Goal: Complete application form

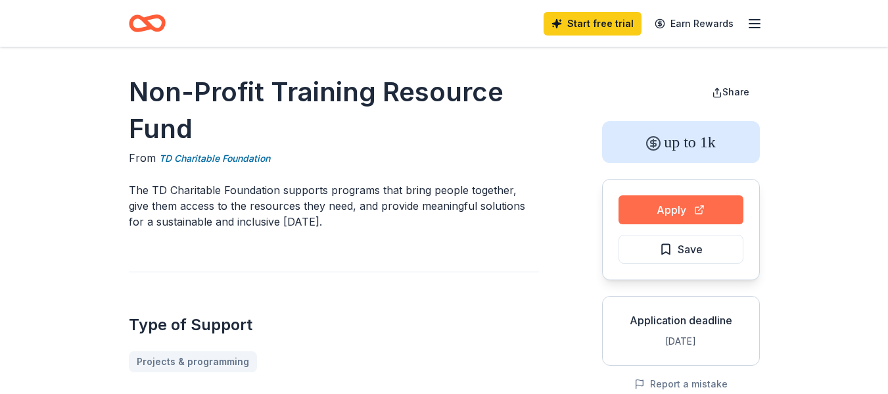
click at [664, 214] on button "Apply" at bounding box center [680, 209] width 125 height 29
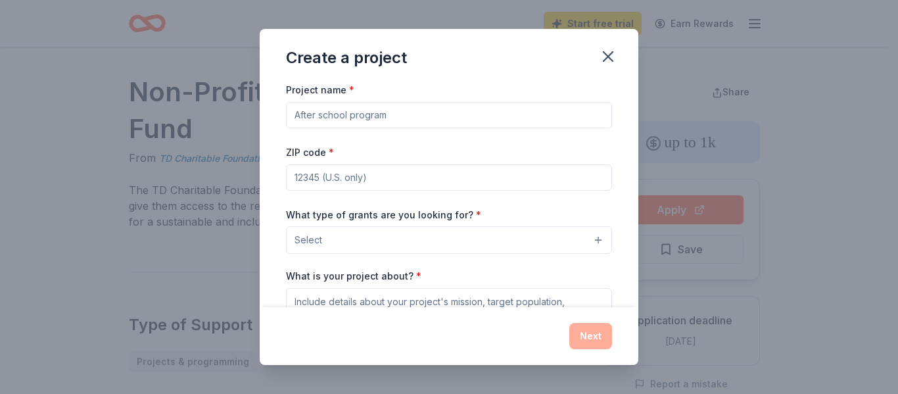
click at [351, 115] on input "Project name *" at bounding box center [449, 115] width 326 height 26
type input "ROOTed Ranch"
click at [334, 170] on input "ZIP code *" at bounding box center [449, 177] width 326 height 26
type input "43232"
click at [402, 325] on div "Next" at bounding box center [449, 336] width 326 height 26
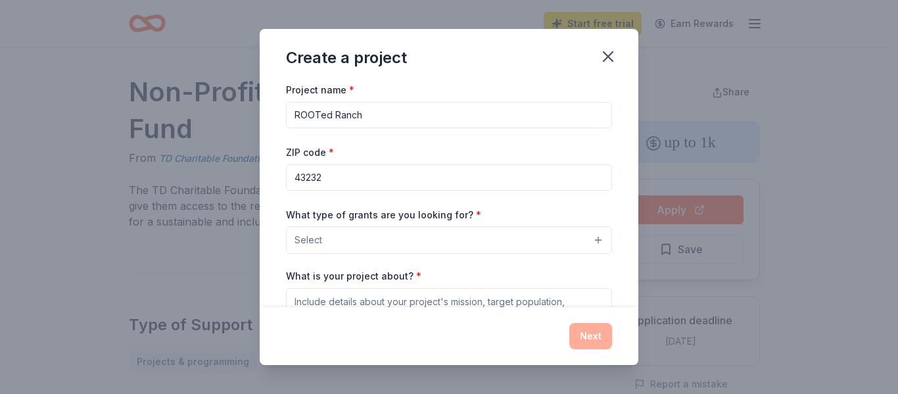
click at [468, 239] on button "Select" at bounding box center [449, 240] width 326 height 28
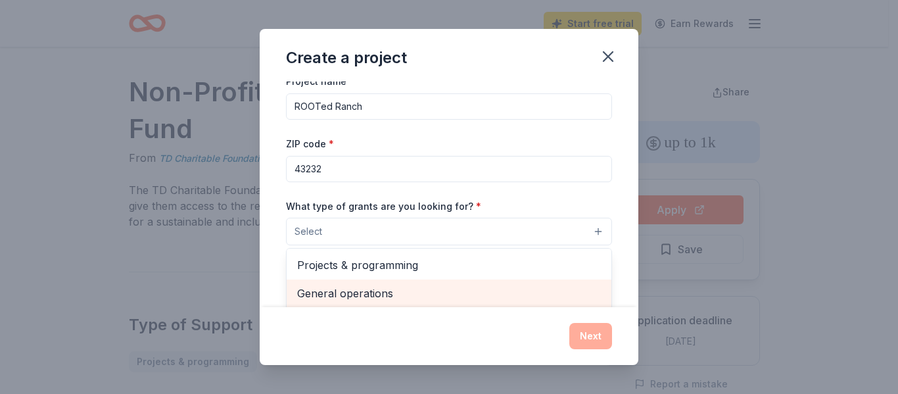
click at [369, 302] on div "General operations" at bounding box center [449, 293] width 325 height 28
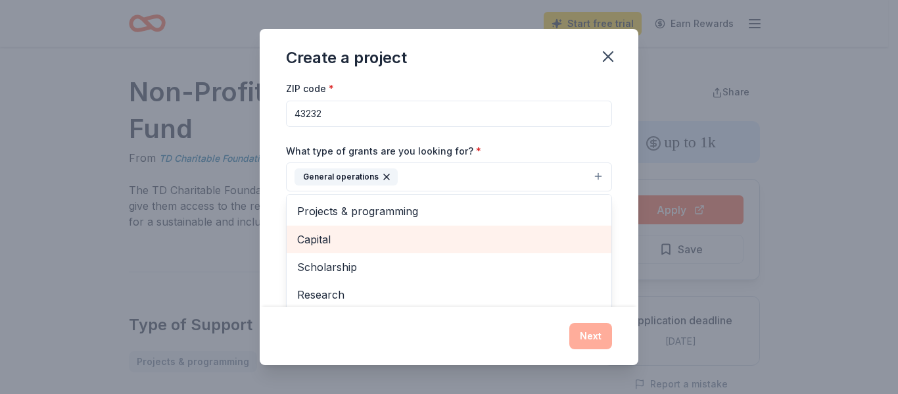
click at [309, 239] on span "Capital" at bounding box center [449, 239] width 304 height 17
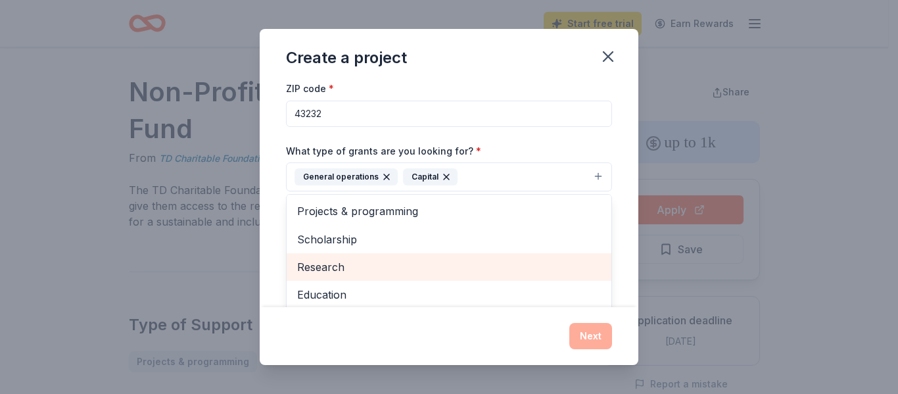
click at [323, 266] on span "Research" at bounding box center [449, 266] width 304 height 17
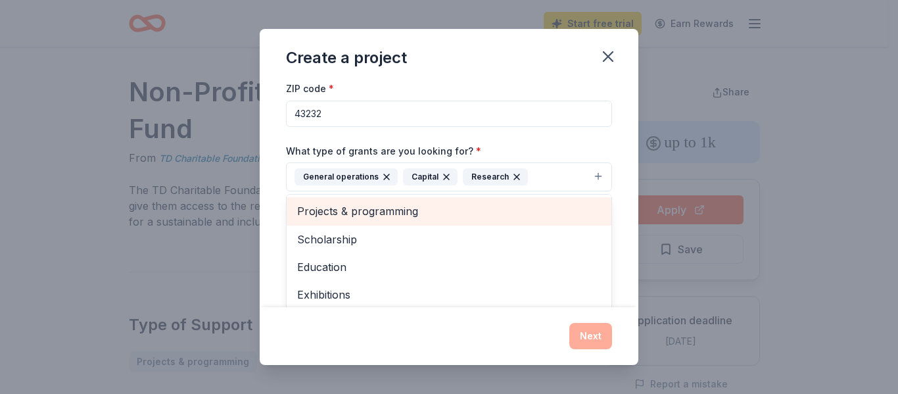
click at [350, 212] on span "Projects & programming" at bounding box center [449, 210] width 304 height 17
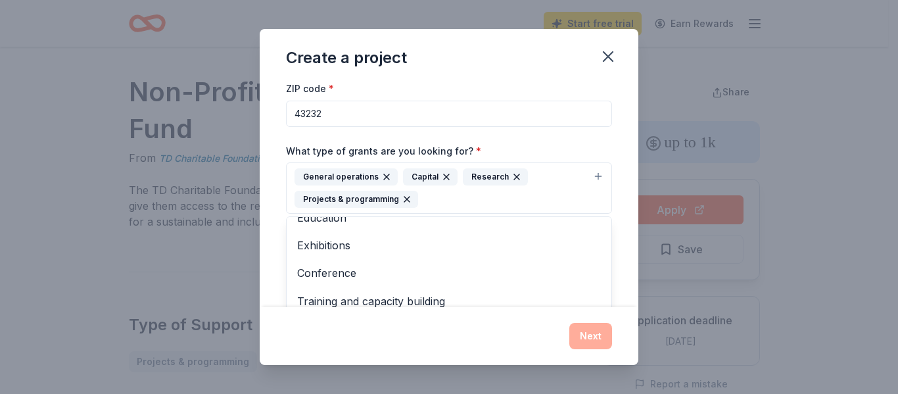
scroll to position [181, 0]
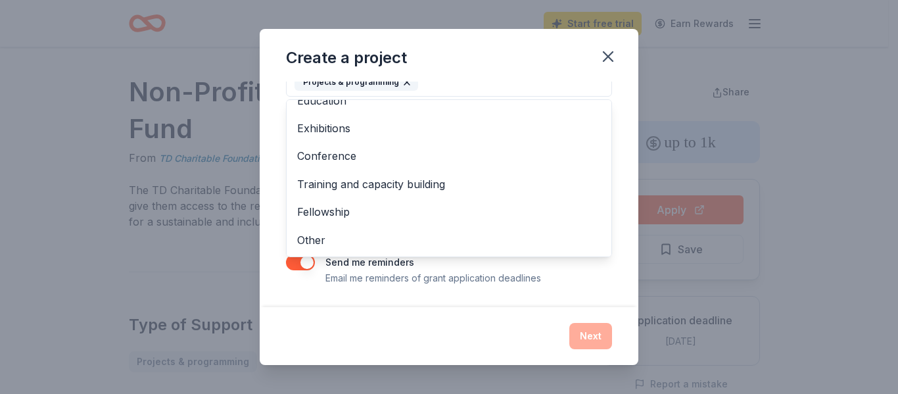
click at [304, 266] on div "Project name * ROOTed Ranch ZIP code * 43232 What type of grants are you lookin…" at bounding box center [449, 93] width 326 height 384
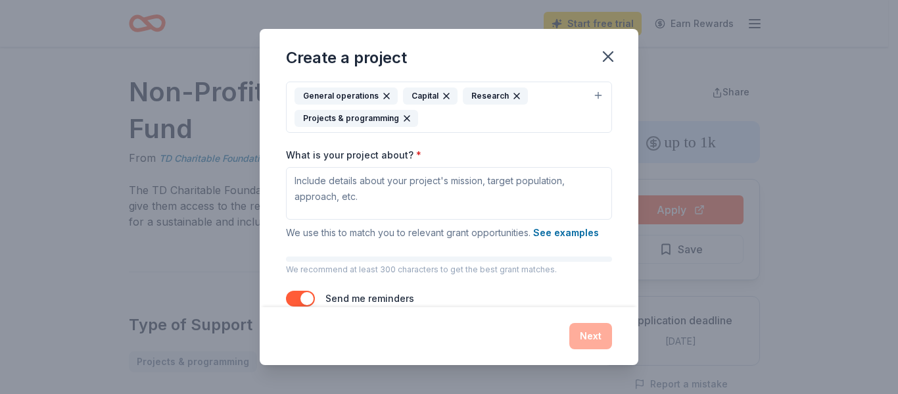
click at [300, 302] on button "button" at bounding box center [300, 298] width 29 height 16
click at [576, 227] on button "See examples" at bounding box center [566, 233] width 66 height 16
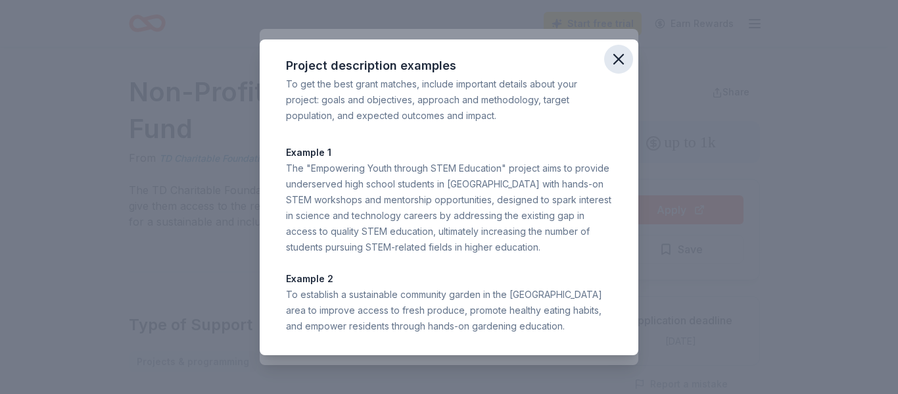
click at [619, 58] on icon "button" at bounding box center [618, 59] width 9 height 9
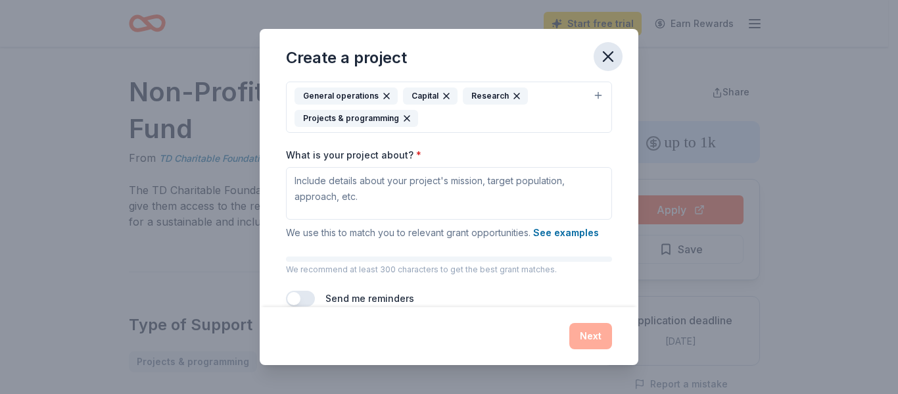
click at [607, 50] on icon "button" at bounding box center [608, 56] width 18 height 18
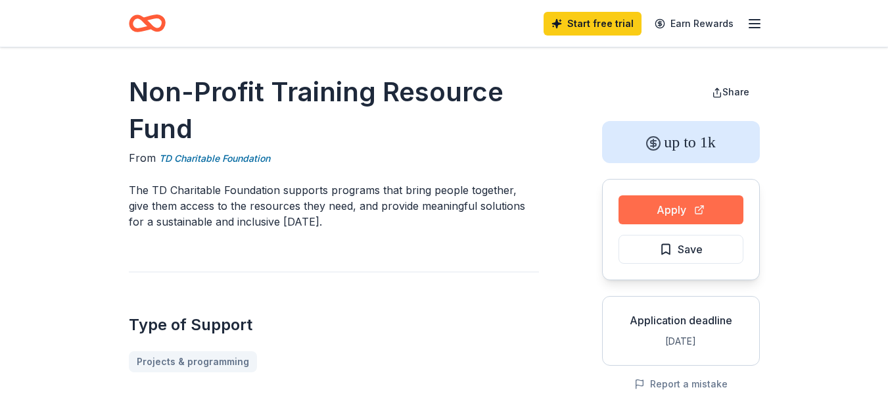
click at [673, 212] on button "Apply" at bounding box center [680, 209] width 125 height 29
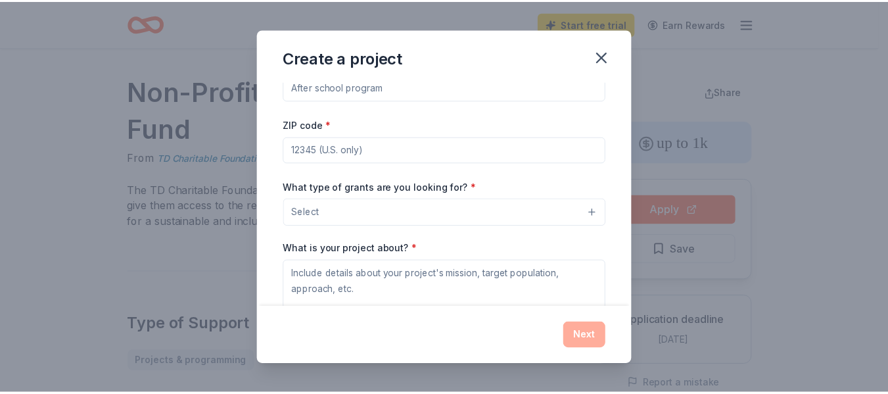
scroll to position [0, 0]
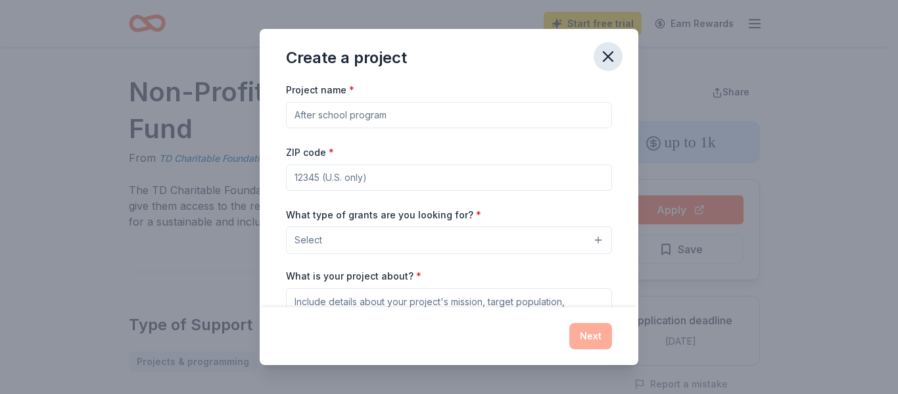
click at [603, 57] on icon "button" at bounding box center [608, 56] width 18 height 18
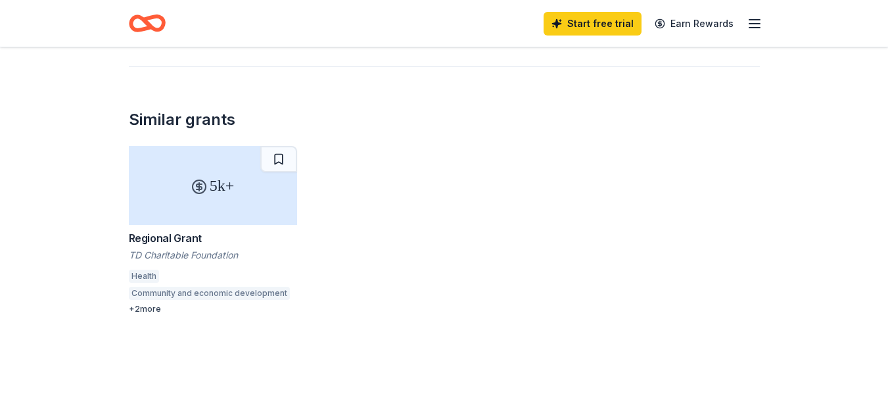
scroll to position [1575, 0]
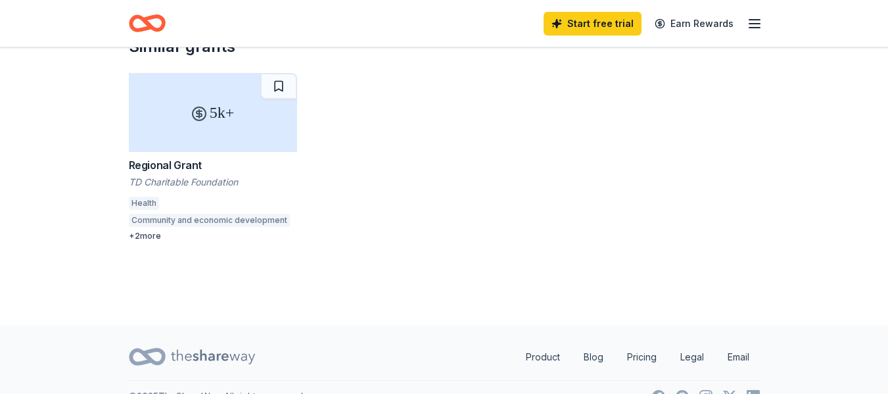
click at [176, 157] on div "Regional Grant" at bounding box center [213, 165] width 168 height 16
